Goal: Transaction & Acquisition: Purchase product/service

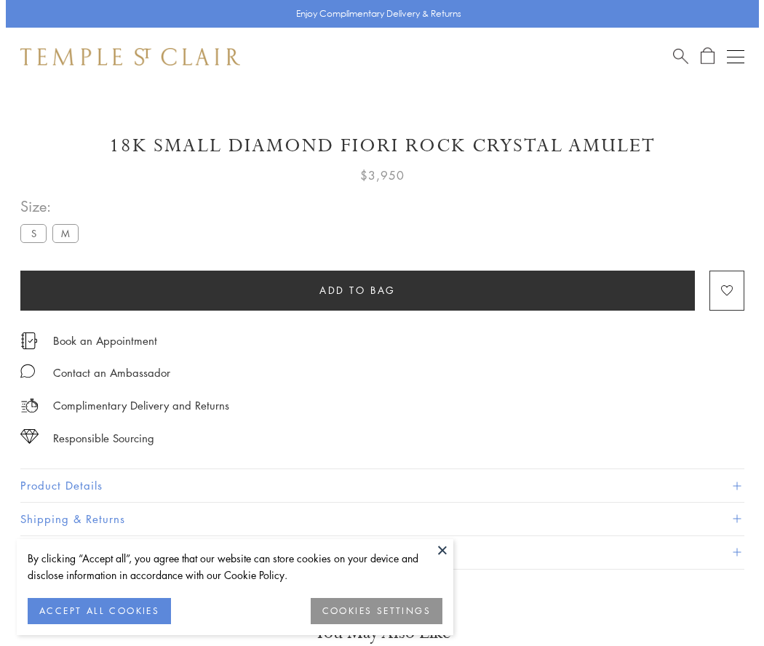
scroll to position [46, 0]
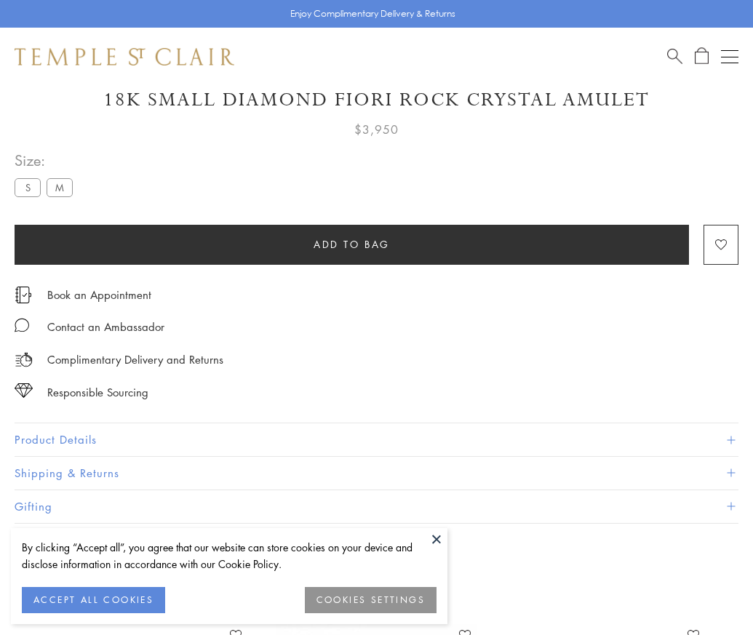
click at [351, 244] on span "Add to bag" at bounding box center [351, 244] width 76 height 16
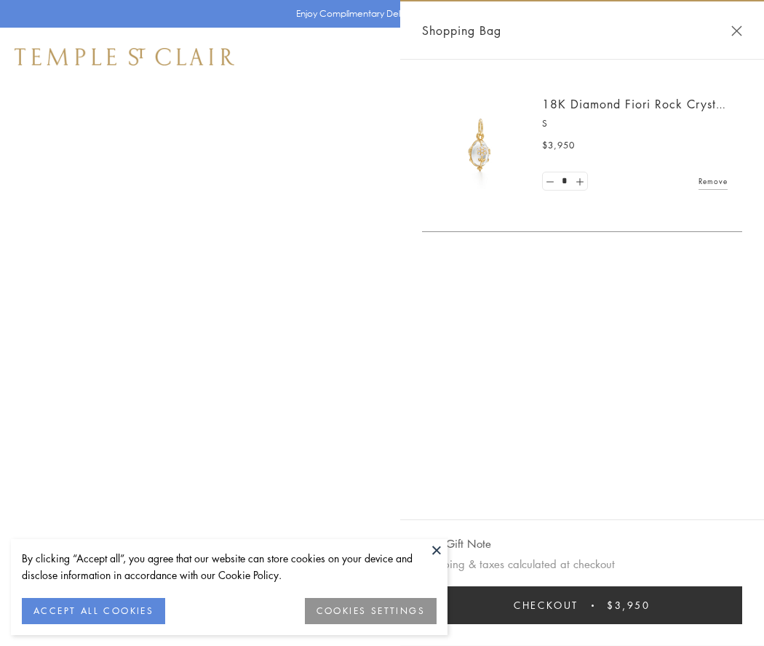
click at [582, 605] on button "Checkout $3,950" at bounding box center [582, 605] width 320 height 38
